Goal: Use online tool/utility

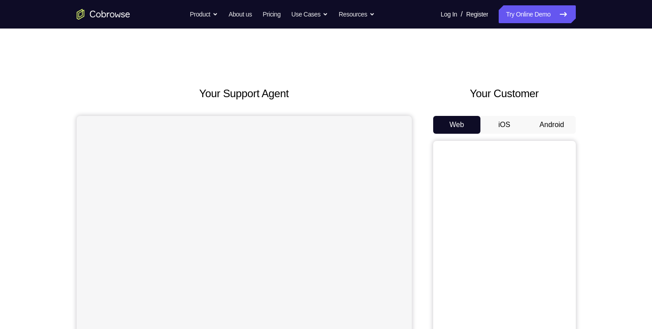
click at [559, 128] on button "Android" at bounding box center [552, 125] width 48 height 18
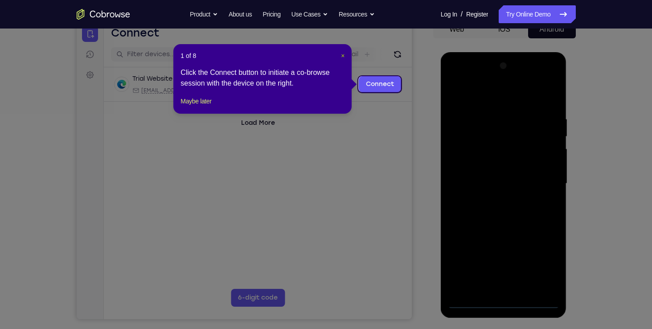
click at [342, 54] on span "×" at bounding box center [343, 55] width 4 height 7
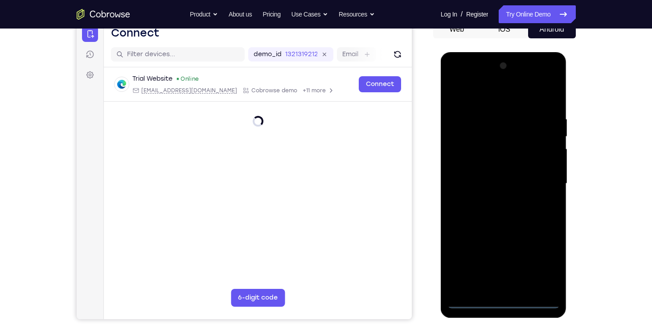
click at [508, 299] on div at bounding box center [504, 184] width 112 height 250
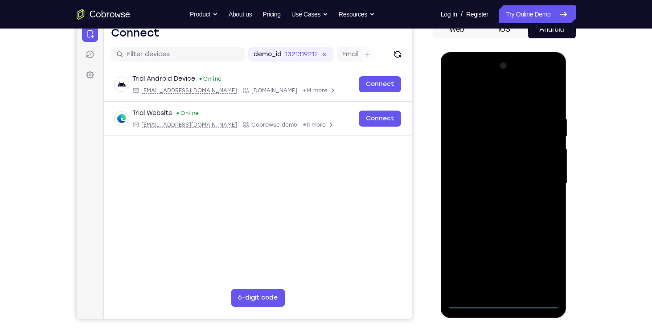
click at [505, 301] on div at bounding box center [504, 184] width 112 height 250
click at [545, 266] on div at bounding box center [504, 184] width 112 height 250
click at [475, 95] on div at bounding box center [504, 184] width 112 height 250
click at [545, 184] on div at bounding box center [504, 184] width 112 height 250
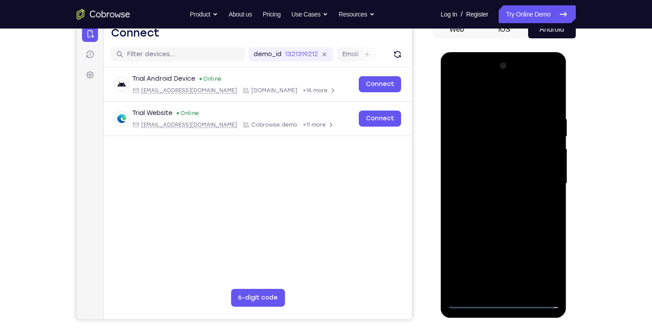
click at [493, 199] on div at bounding box center [504, 184] width 112 height 250
click at [486, 177] on div at bounding box center [504, 184] width 112 height 250
click at [487, 173] on div at bounding box center [504, 184] width 112 height 250
click at [489, 163] on div at bounding box center [504, 184] width 112 height 250
click at [499, 183] on div at bounding box center [504, 184] width 112 height 250
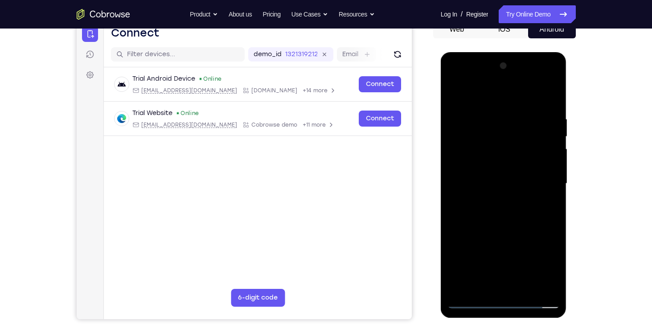
click at [519, 223] on div at bounding box center [504, 184] width 112 height 250
click at [529, 289] on div at bounding box center [504, 184] width 112 height 250
click at [519, 235] on div at bounding box center [504, 184] width 112 height 250
click at [511, 182] on div at bounding box center [504, 184] width 112 height 250
click at [492, 283] on div at bounding box center [504, 184] width 112 height 250
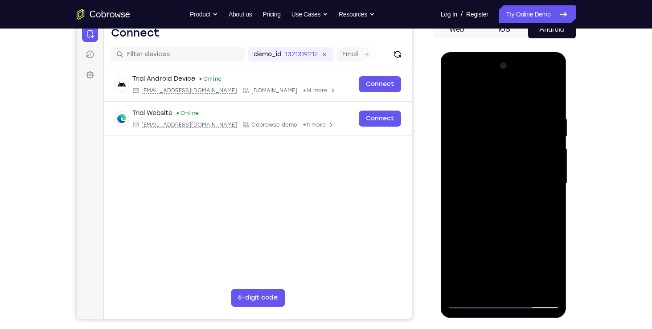
click at [547, 204] on div at bounding box center [504, 184] width 112 height 250
click at [470, 95] on div at bounding box center [504, 184] width 112 height 250
click at [466, 128] on div at bounding box center [504, 184] width 112 height 250
click at [467, 288] on div at bounding box center [504, 184] width 112 height 250
click at [505, 195] on div at bounding box center [504, 184] width 112 height 250
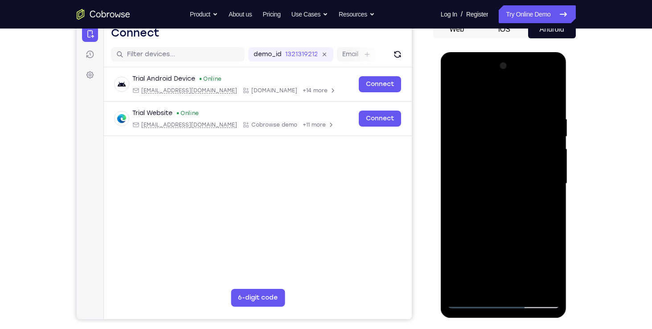
click at [505, 195] on div at bounding box center [504, 184] width 112 height 250
click at [492, 107] on div at bounding box center [504, 184] width 112 height 250
click at [551, 136] on div at bounding box center [504, 184] width 112 height 250
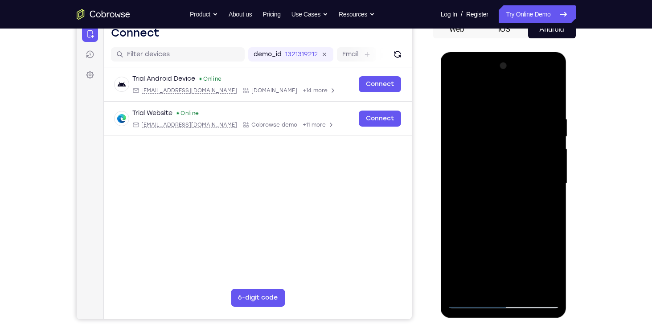
drag, startPoint x: 492, startPoint y: 157, endPoint x: 660, endPoint y: 213, distance: 177.0
click at [568, 213] on html "Online web based iOS Simulators and Android Emulators. Run iPhone, iPad, Mobile…" at bounding box center [504, 186] width 127 height 268
click at [553, 178] on div at bounding box center [504, 184] width 112 height 250
click at [552, 168] on div at bounding box center [504, 184] width 112 height 250
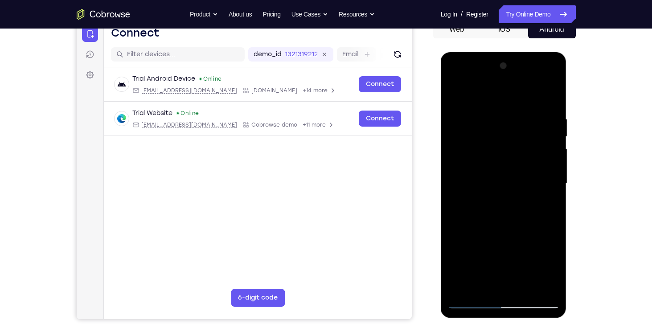
click at [552, 168] on div at bounding box center [504, 184] width 112 height 250
click at [548, 97] on div at bounding box center [504, 184] width 112 height 250
click at [525, 289] on div at bounding box center [504, 184] width 112 height 250
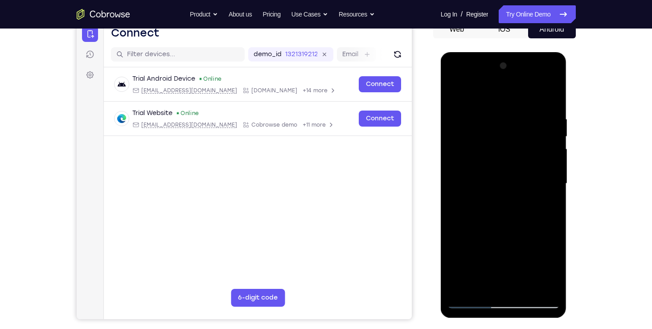
click at [514, 223] on div at bounding box center [504, 184] width 112 height 250
click at [454, 95] on div at bounding box center [504, 184] width 112 height 250
click at [499, 180] on div at bounding box center [504, 184] width 112 height 250
click at [457, 95] on div at bounding box center [504, 184] width 112 height 250
click at [460, 182] on div at bounding box center [504, 184] width 112 height 250
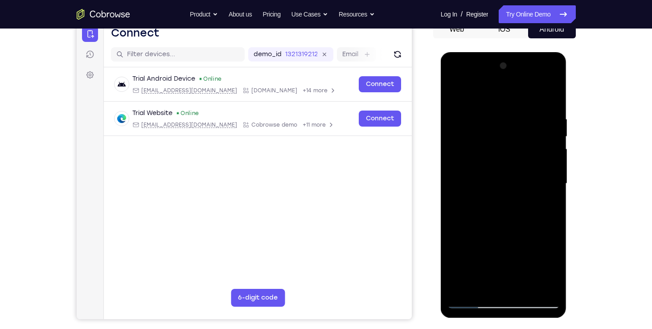
click at [487, 94] on div at bounding box center [504, 184] width 112 height 250
click at [466, 121] on div at bounding box center [504, 184] width 112 height 250
